Goal: Find specific page/section: Find specific page/section

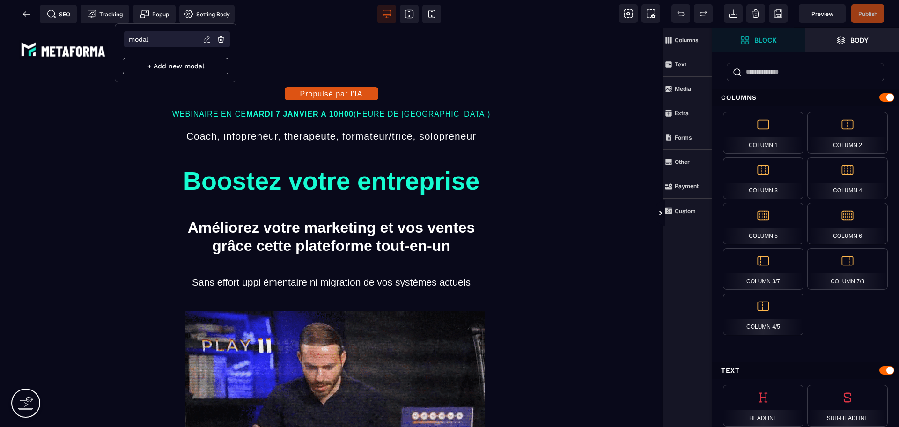
click at [147, 43] on li "modal" at bounding box center [177, 39] width 106 height 16
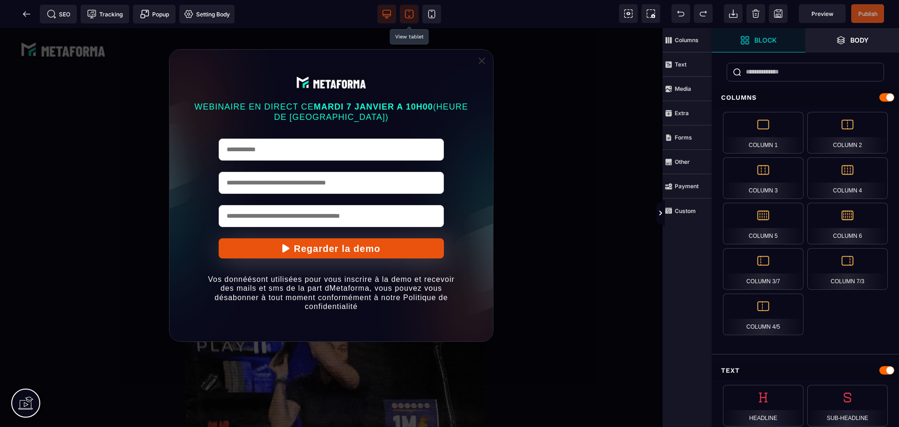
click at [415, 19] on span at bounding box center [409, 14] width 19 height 19
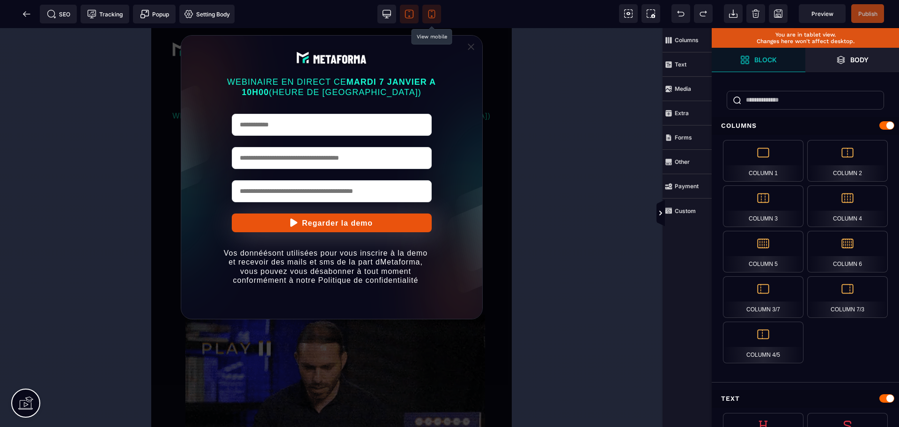
click at [438, 20] on span at bounding box center [431, 14] width 19 height 19
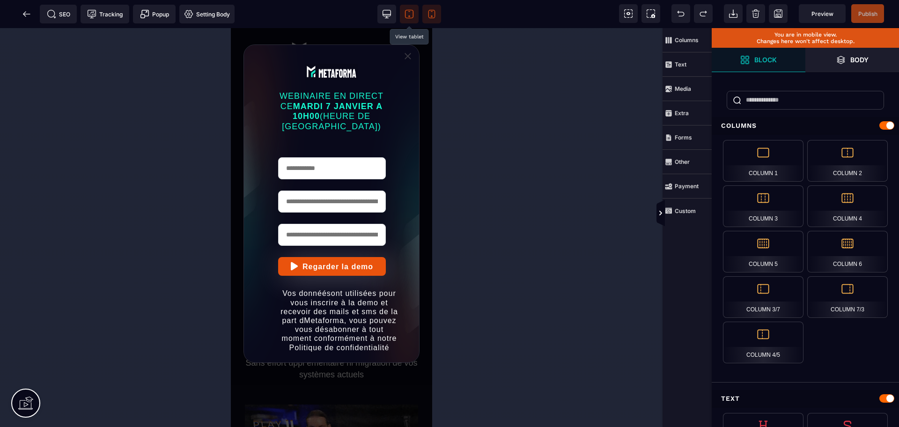
click at [414, 18] on span at bounding box center [409, 14] width 19 height 19
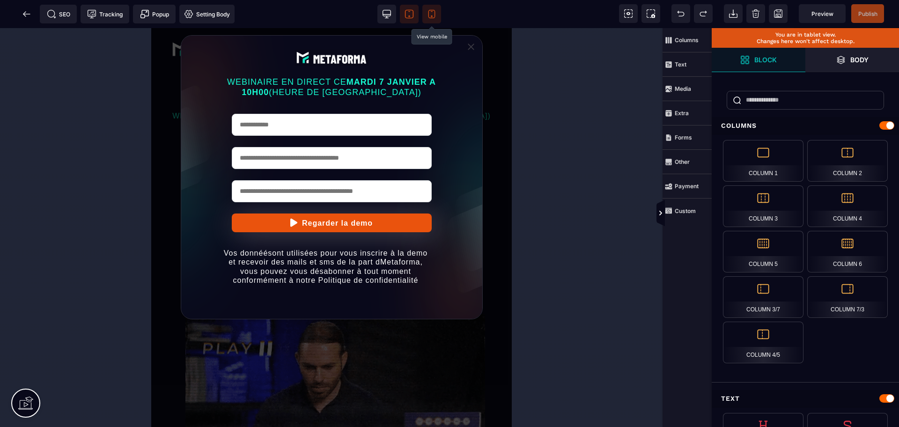
click at [434, 22] on span at bounding box center [431, 14] width 19 height 19
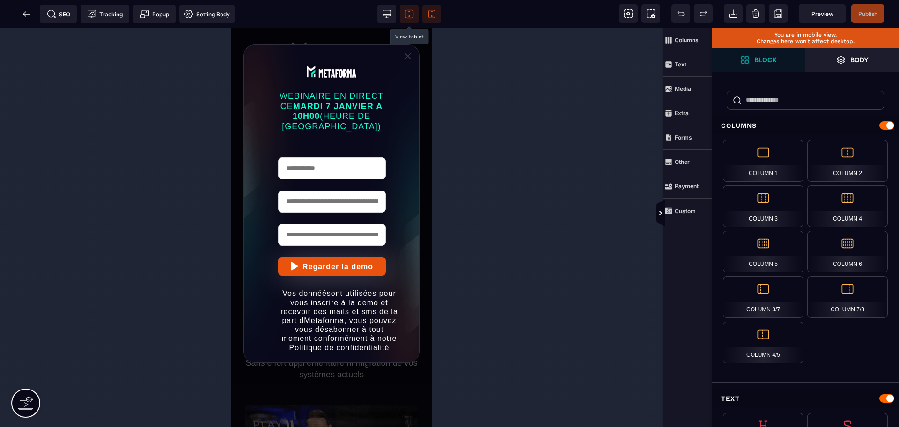
click at [409, 19] on span at bounding box center [409, 14] width 19 height 19
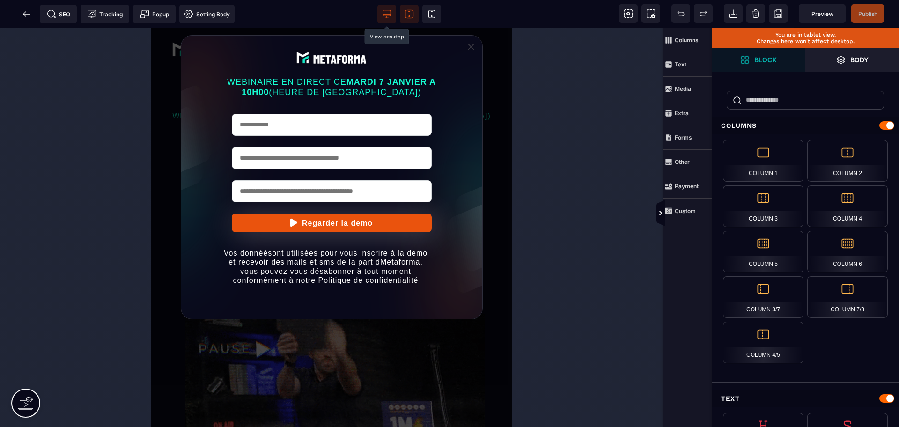
click at [383, 17] on icon at bounding box center [386, 13] width 9 height 9
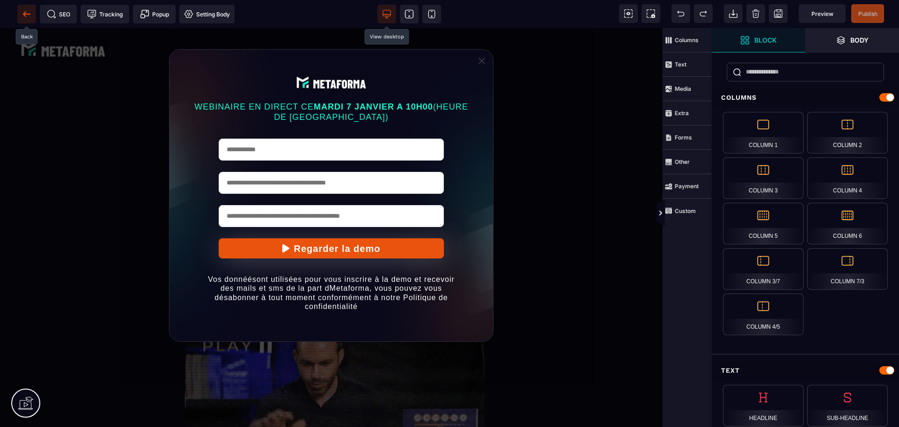
click at [21, 11] on span at bounding box center [26, 14] width 19 height 19
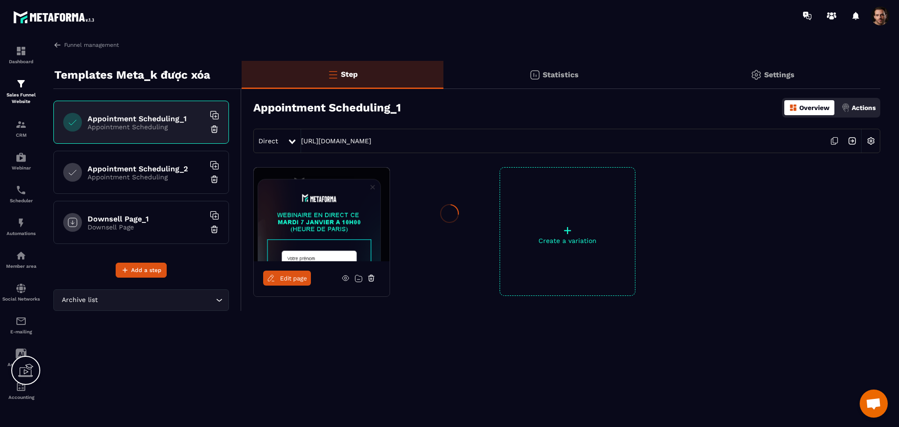
click at [150, 172] on div at bounding box center [449, 213] width 899 height 427
click at [150, 172] on h6 "Appointment Scheduling_2" at bounding box center [146, 168] width 117 height 9
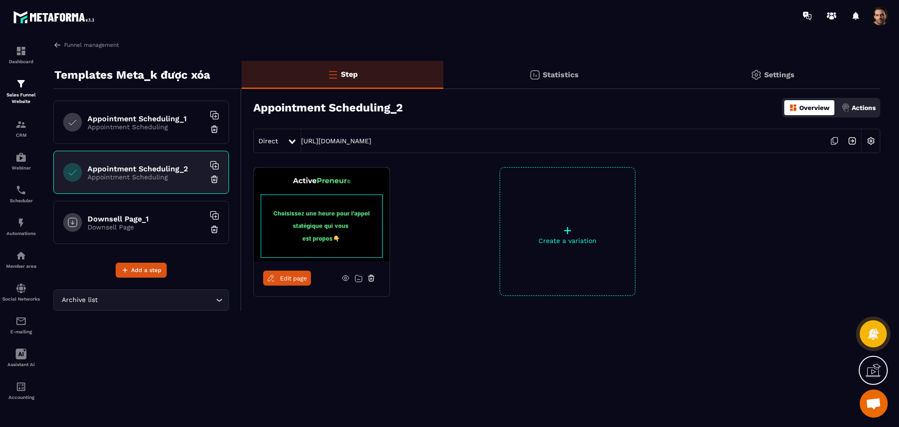
click at [273, 280] on icon at bounding box center [271, 278] width 8 height 8
